Goal: Task Accomplishment & Management: Complete application form

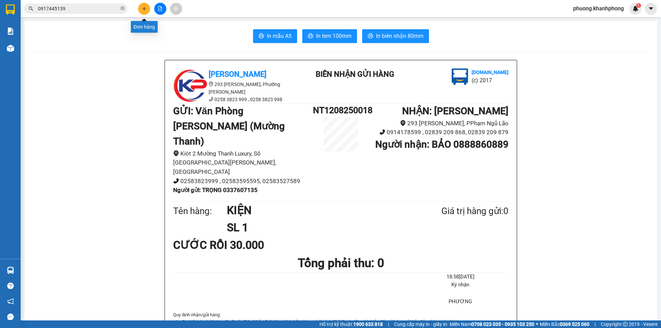
click at [141, 10] on button at bounding box center [144, 9] width 12 height 12
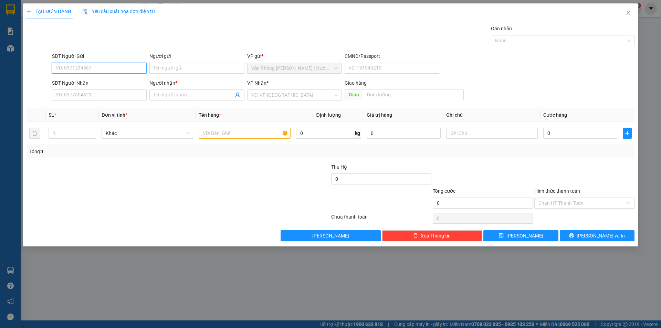
click at [63, 69] on input "SĐT Người Gửi" at bounding box center [99, 68] width 95 height 11
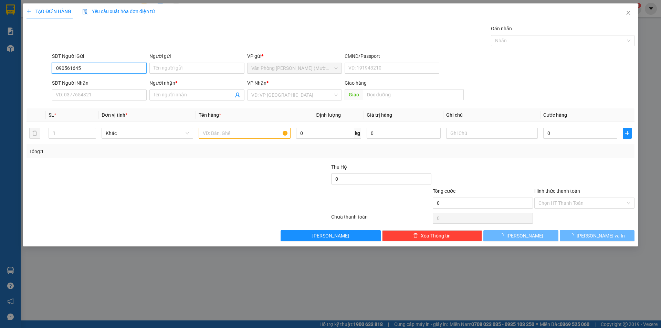
type input "0905616457"
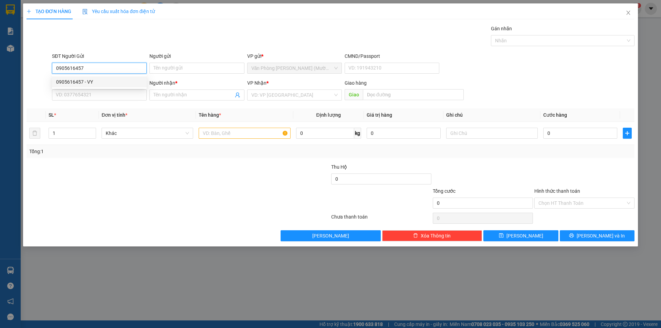
click at [63, 83] on div "0905616457 - VY" at bounding box center [99, 82] width 86 height 8
type input "VY"
type input "0905616457"
click at [84, 93] on input "SĐT Người Nhận" at bounding box center [99, 95] width 95 height 11
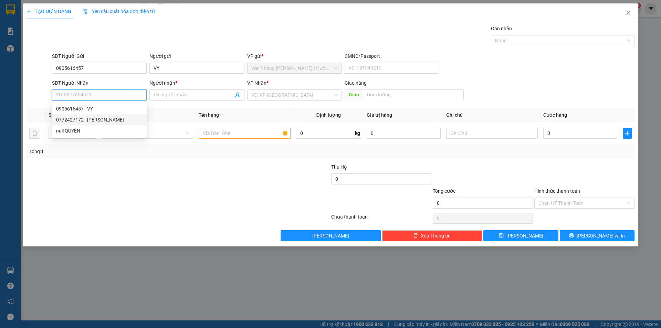
click at [108, 120] on div "0772427172 - [PERSON_NAME]" at bounding box center [99, 120] width 86 height 8
type input "0772427172"
type input "MỸ QUYÊN"
click at [223, 131] on input "text" at bounding box center [245, 133] width 92 height 11
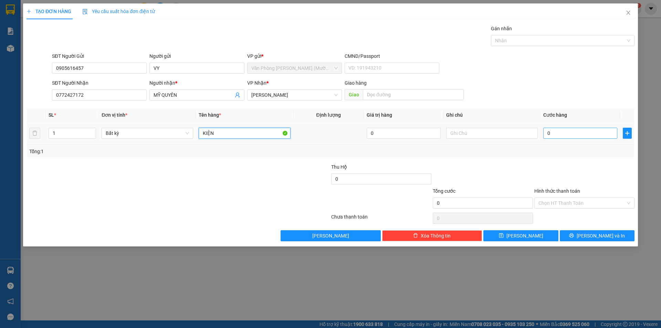
type input "KIỆN"
click at [554, 133] on input "0" at bounding box center [580, 133] width 74 height 11
type input "3"
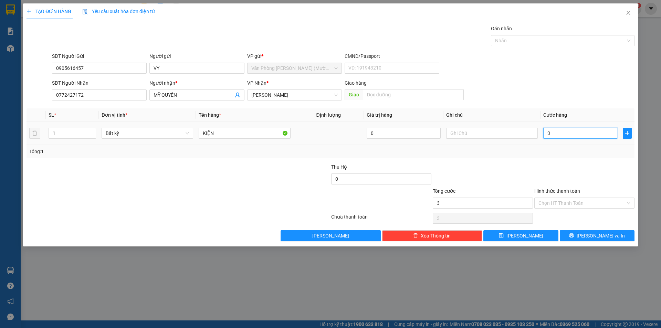
type input "30"
type input "30.000"
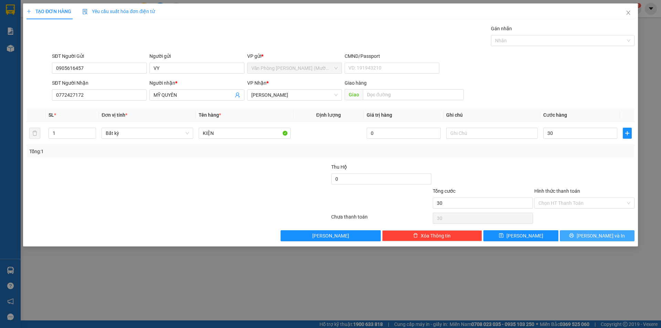
type input "30.000"
click at [574, 233] on icon "printer" at bounding box center [571, 235] width 5 height 5
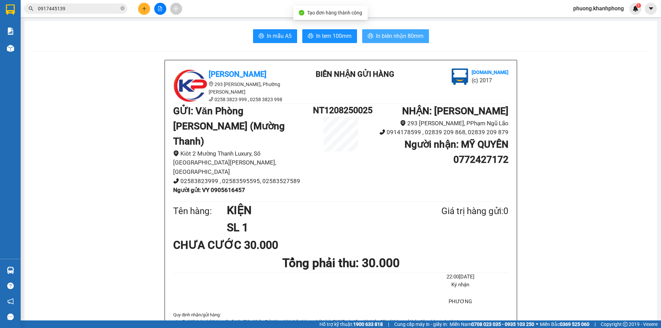
click at [392, 33] on span "In biên nhận 80mm" at bounding box center [400, 36] width 48 height 9
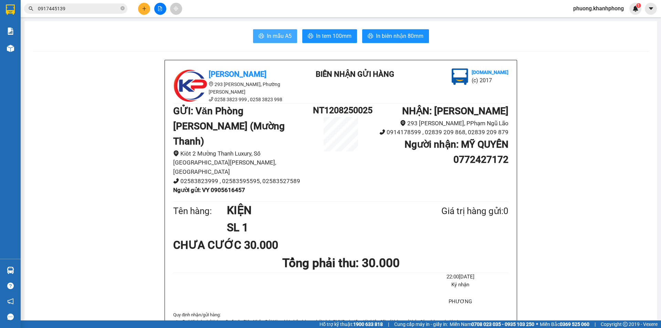
click at [270, 31] on button "In mẫu A5" at bounding box center [275, 36] width 44 height 14
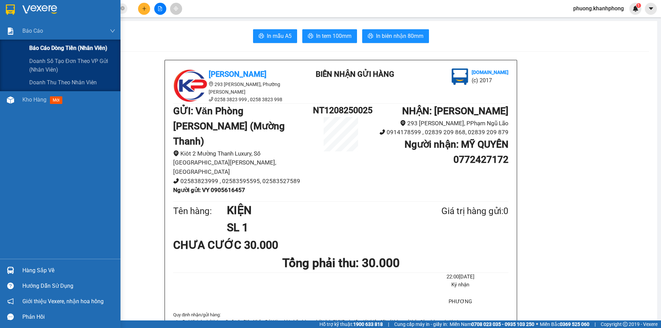
click at [42, 48] on span "Báo cáo dòng tiền (nhân viên)" at bounding box center [68, 48] width 78 height 9
